Goal: Task Accomplishment & Management: Complete application form

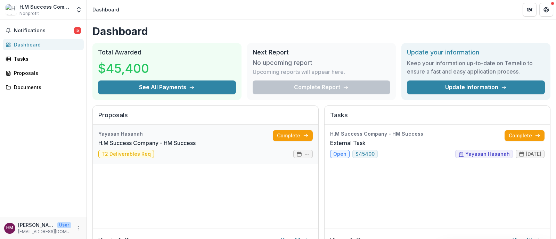
click at [145, 147] on link "H.M Success Company - HM Success" at bounding box center [146, 143] width 97 height 8
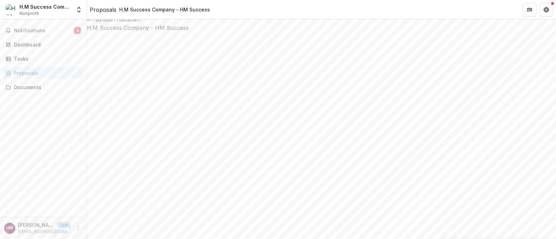
scroll to position [19, 0]
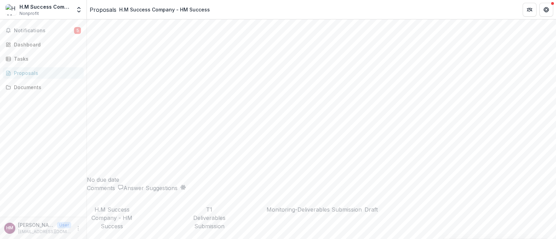
scroll to position [1271, 0]
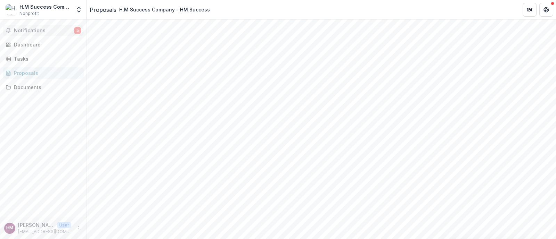
click at [41, 32] on span "Notifications" at bounding box center [44, 31] width 60 height 6
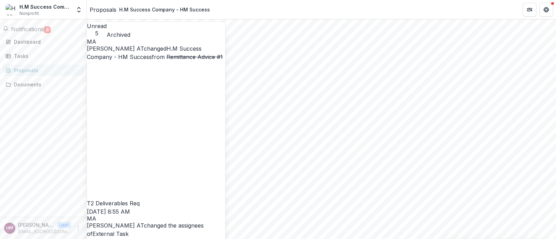
click at [141, 60] on link "H.M Success Company - HM Success" at bounding box center [144, 52] width 115 height 15
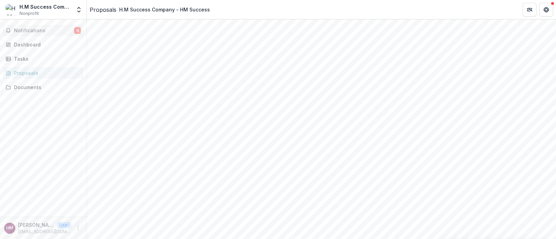
click at [56, 29] on span "Notifications" at bounding box center [44, 31] width 60 height 6
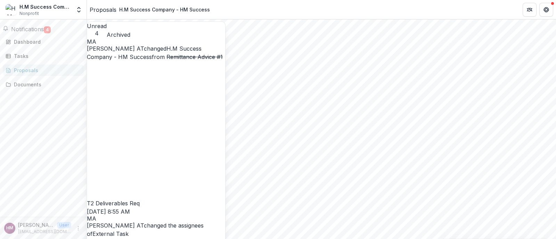
click at [129, 231] on link "External Task" at bounding box center [110, 234] width 36 height 7
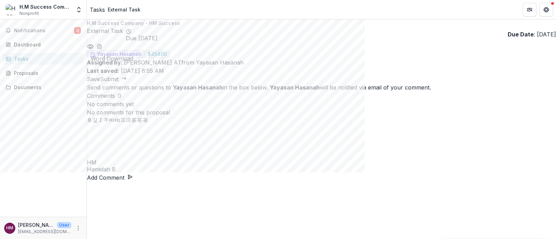
click at [102, 47] on icon "download-word-button" at bounding box center [100, 47] width 6 height 6
click at [488, 151] on div at bounding box center [321, 142] width 469 height 35
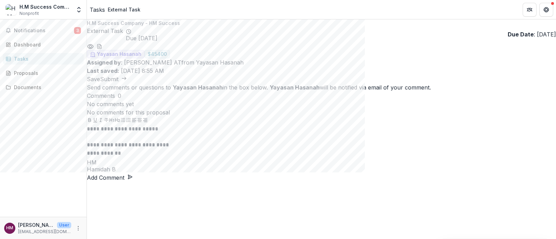
click at [133, 176] on button "Add Comment" at bounding box center [110, 178] width 46 height 8
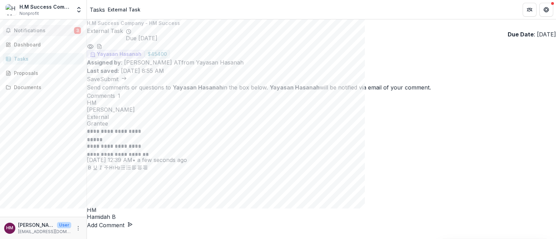
click at [61, 32] on span "Notifications" at bounding box center [44, 31] width 60 height 6
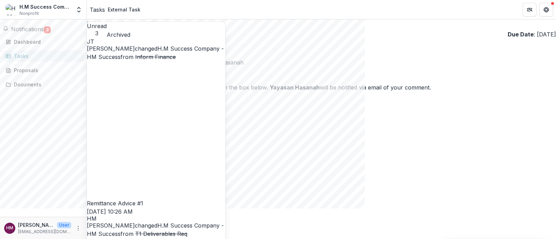
click at [166, 60] on link "H.M Success Company - HM Success" at bounding box center [155, 52] width 137 height 15
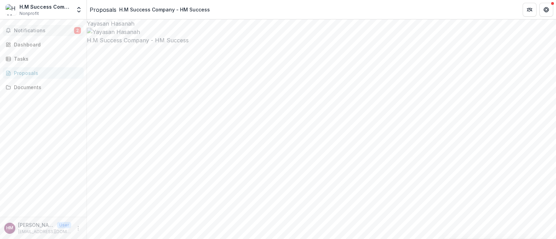
click at [27, 34] on button "Notifications 2" at bounding box center [43, 30] width 81 height 11
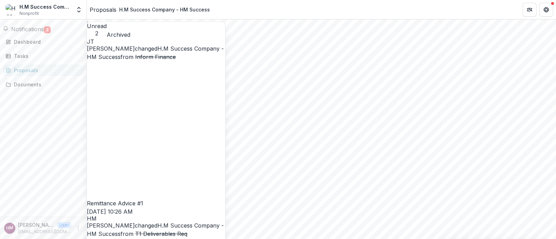
scroll to position [5, 0]
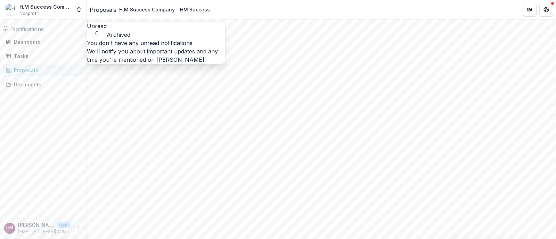
scroll to position [0, 0]
click at [44, 33] on button "Notifications" at bounding box center [23, 29] width 41 height 8
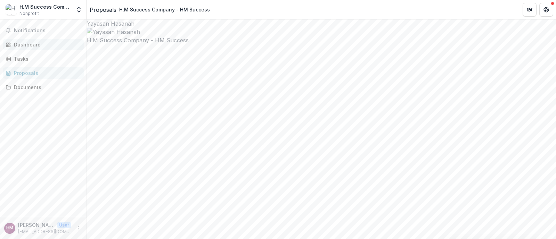
click at [33, 43] on div "Dashboard" at bounding box center [46, 44] width 64 height 7
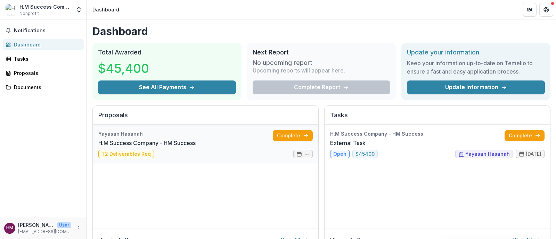
scroll to position [43, 0]
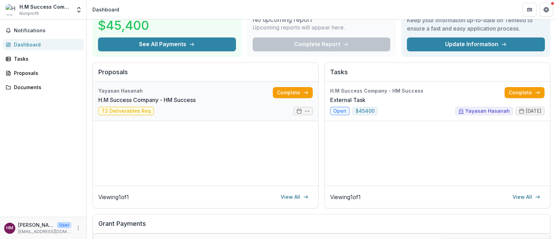
click at [141, 104] on link "H.M Success Company - HM Success" at bounding box center [146, 100] width 97 height 8
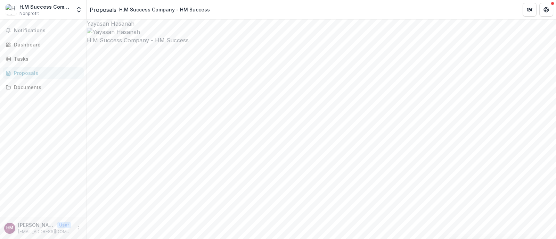
scroll to position [19, 0]
